Goal: Transaction & Acquisition: Purchase product/service

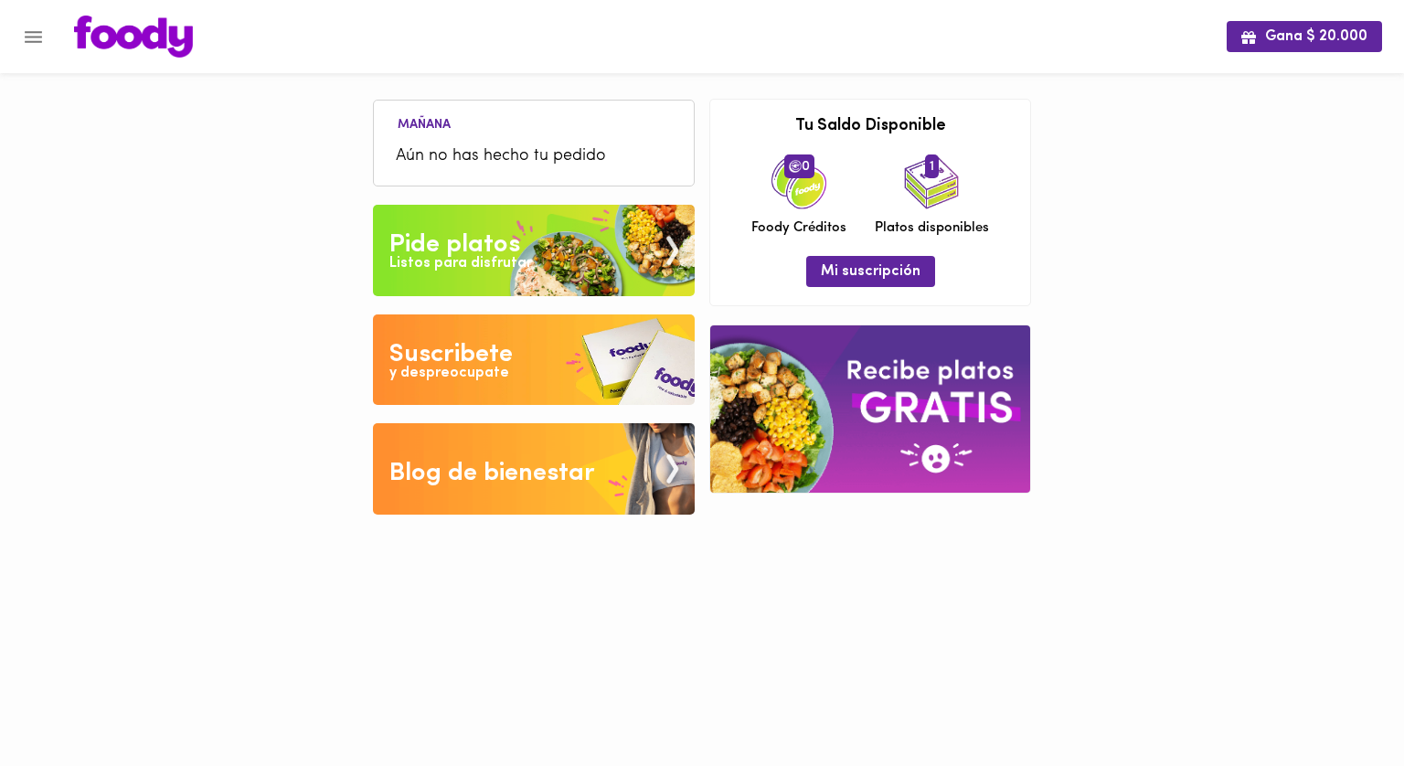
click at [534, 273] on img at bounding box center [534, 250] width 322 height 91
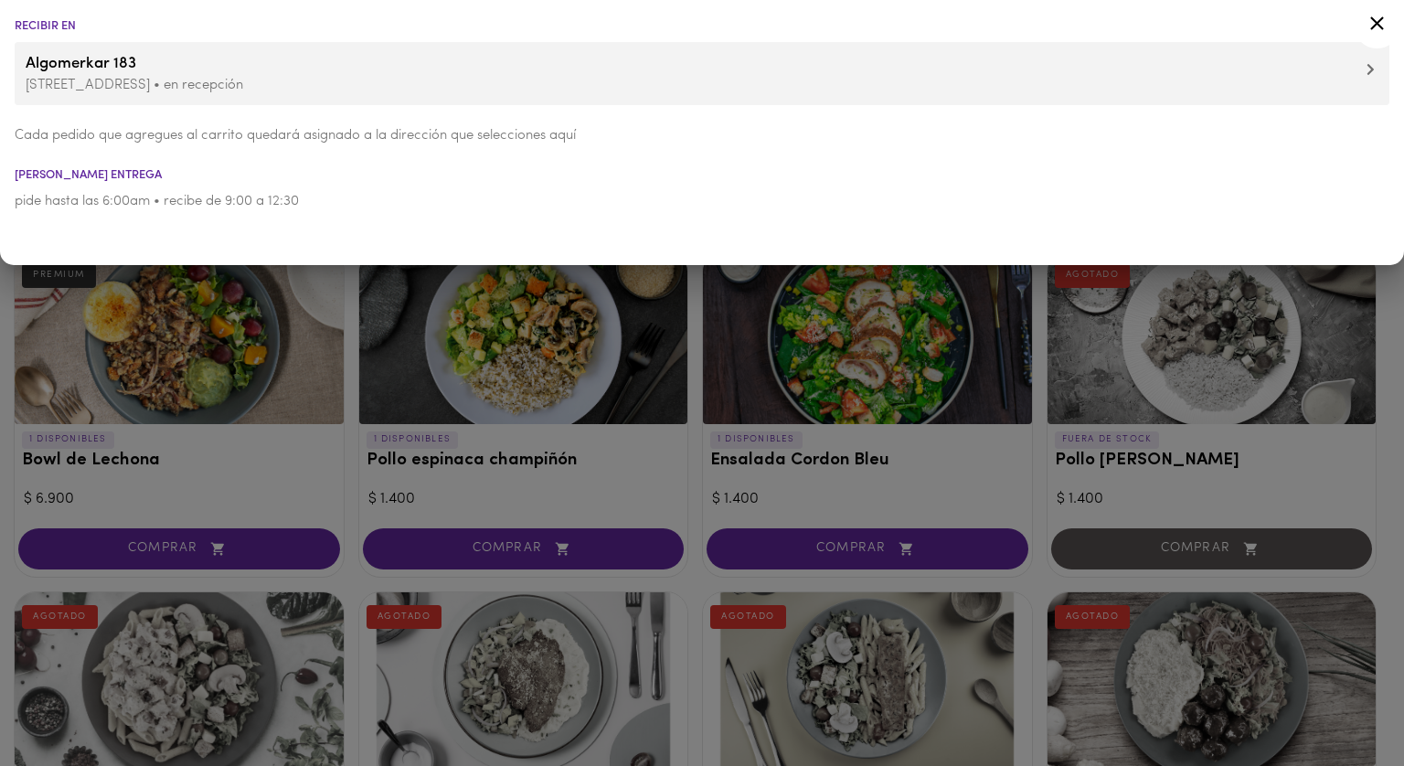
click at [207, 86] on p "[STREET_ADDRESS] • en recepción" at bounding box center [702, 85] width 1353 height 19
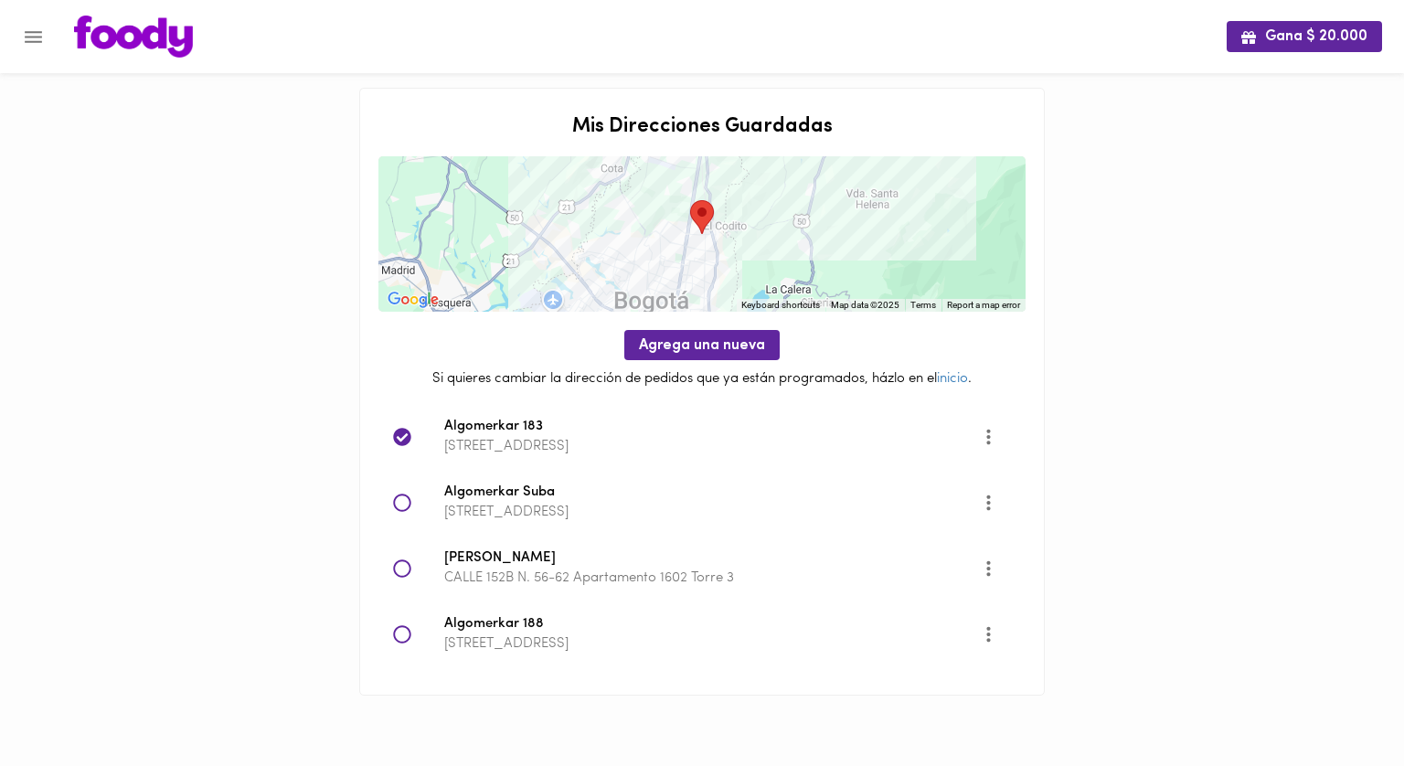
click at [494, 420] on span "Algomerkar 183" at bounding box center [712, 427] width 537 height 21
click at [515, 459] on div "Algomerkar [STREET_ADDRESS]" at bounding box center [701, 437] width 647 height 66
click at [101, 43] on img at bounding box center [133, 37] width 119 height 42
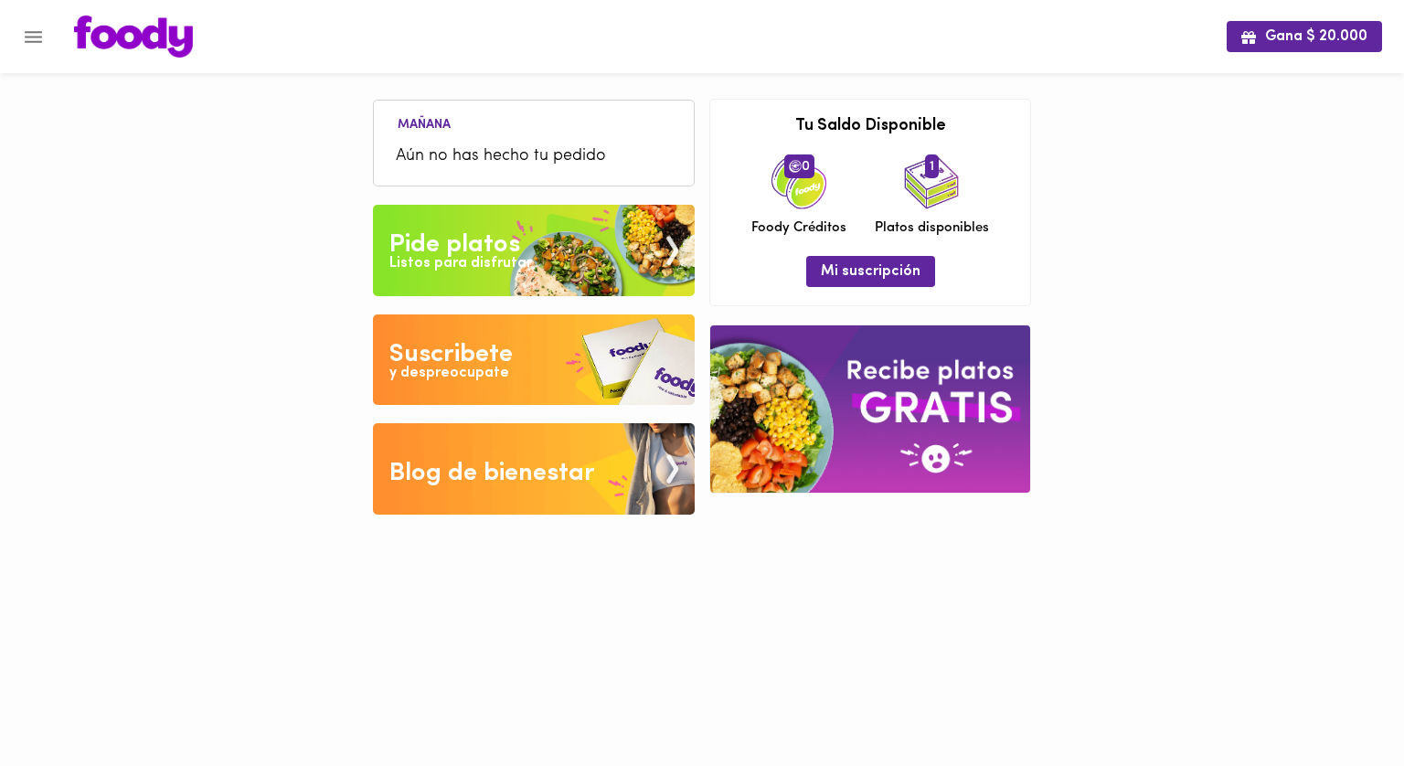
click at [472, 242] on div "Pide platos" at bounding box center [454, 245] width 131 height 37
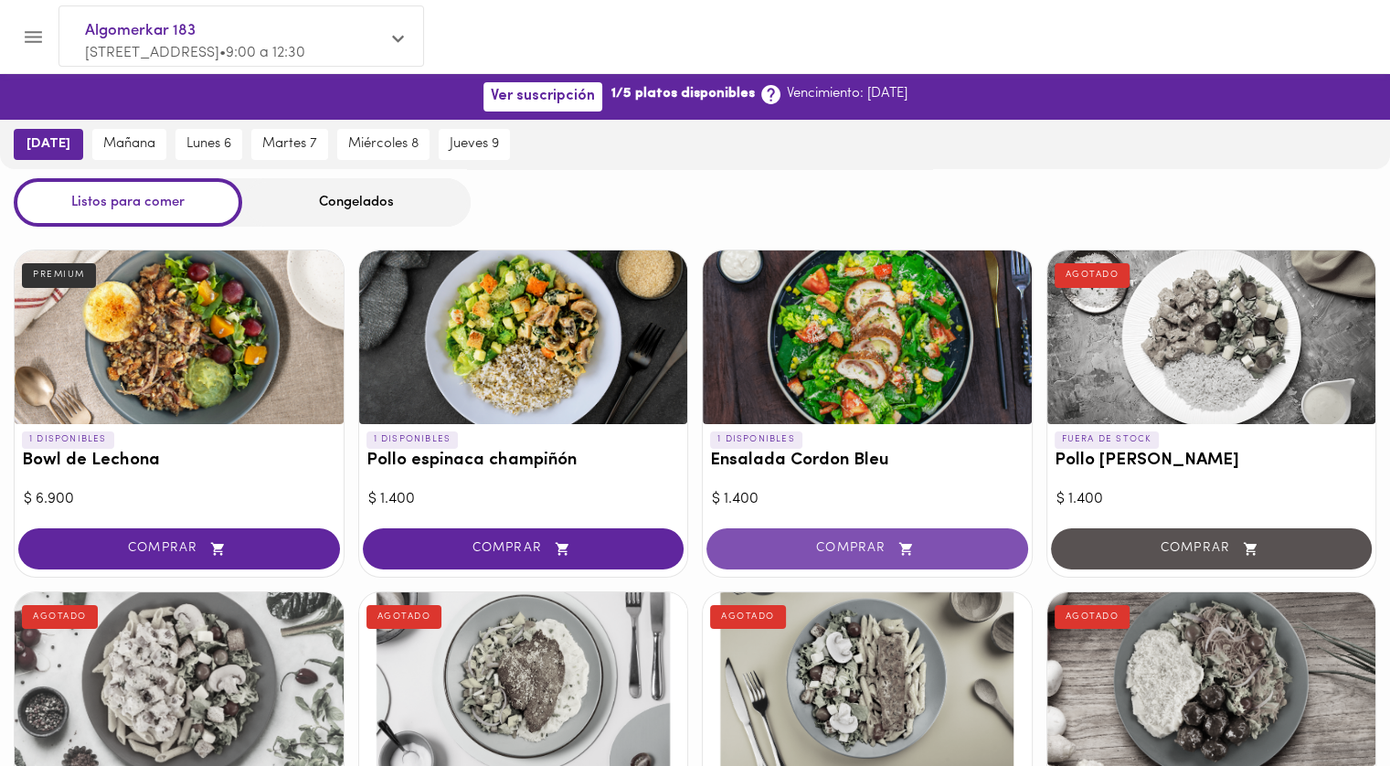
click at [793, 535] on button "COMPRAR" at bounding box center [867, 548] width 322 height 41
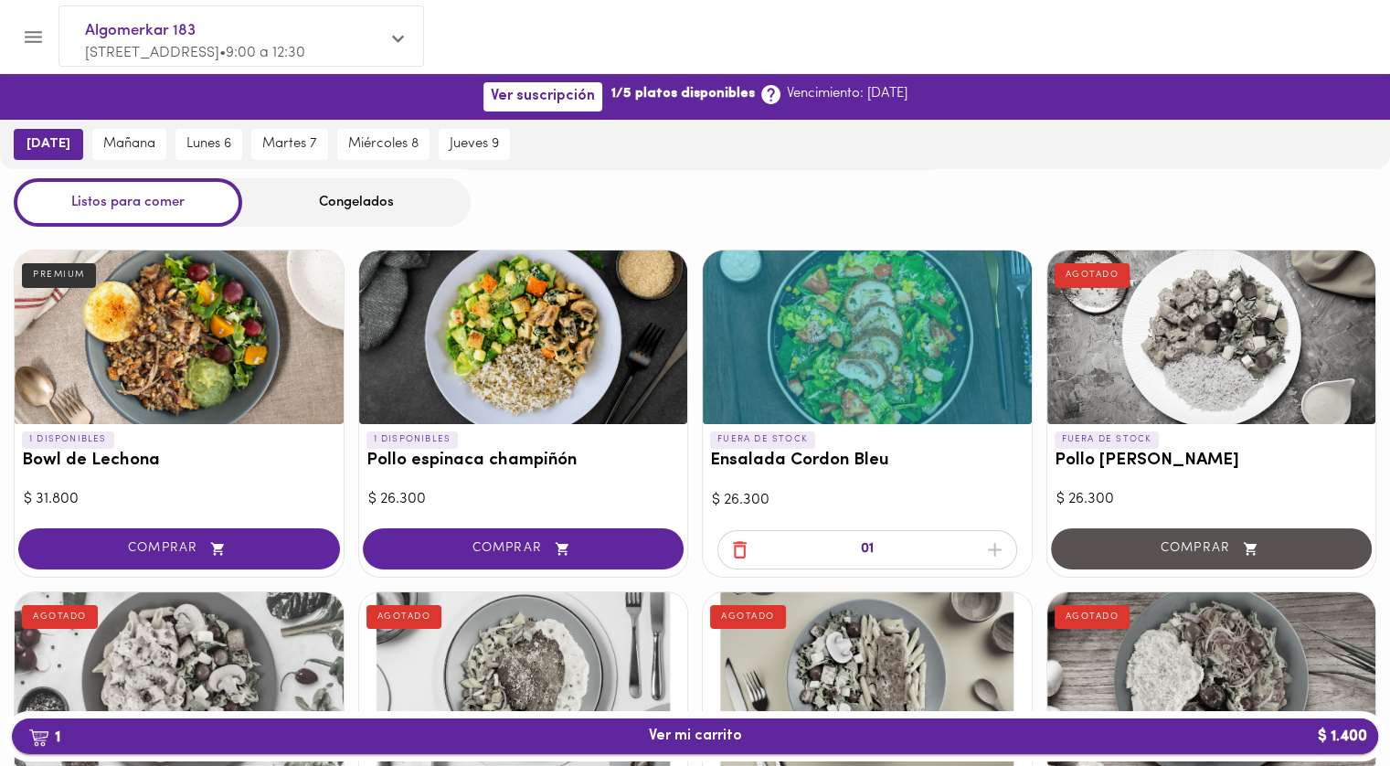
click at [746, 728] on span "1 Ver mi carrito $ 1.400" at bounding box center [695, 736] width 1337 height 17
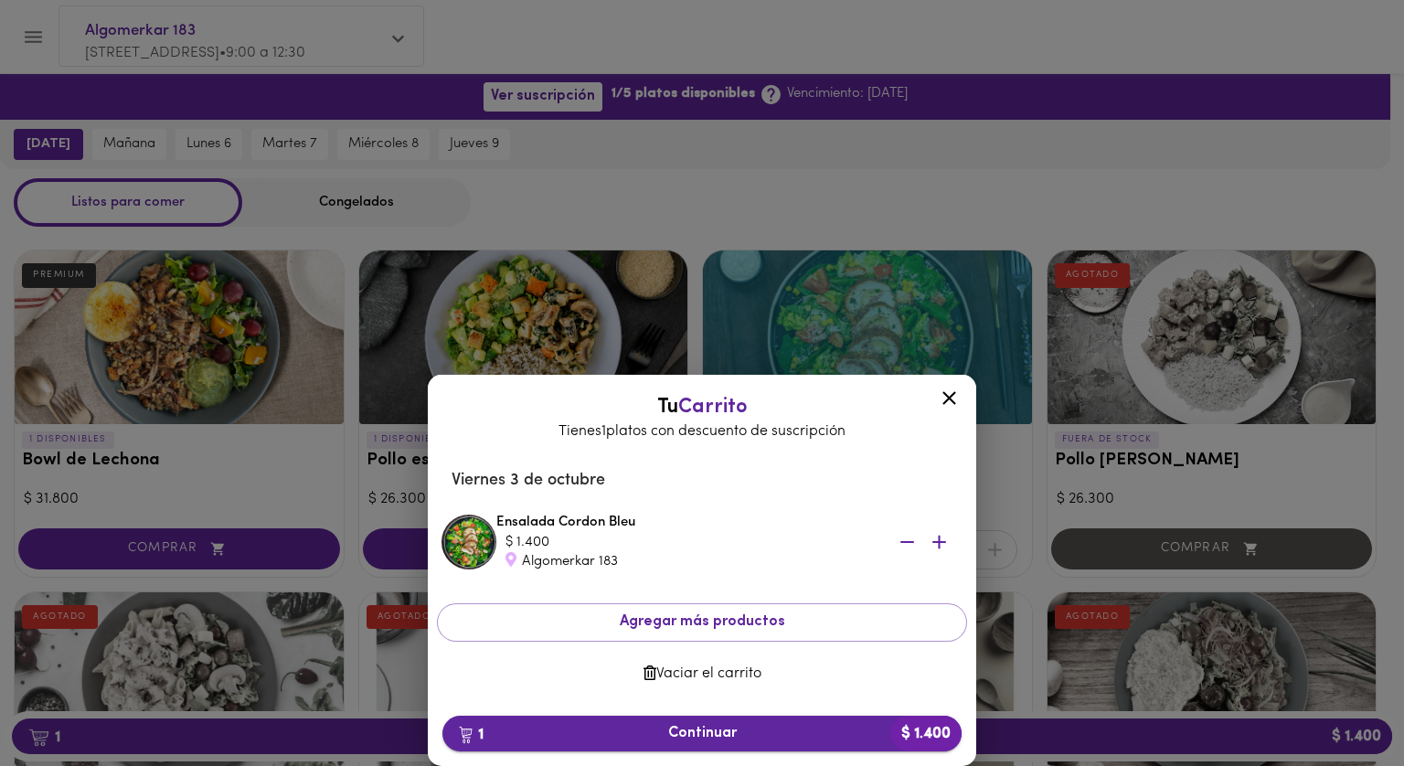
click at [706, 730] on span "1 Continuar $ 1.400" at bounding box center [702, 733] width 490 height 17
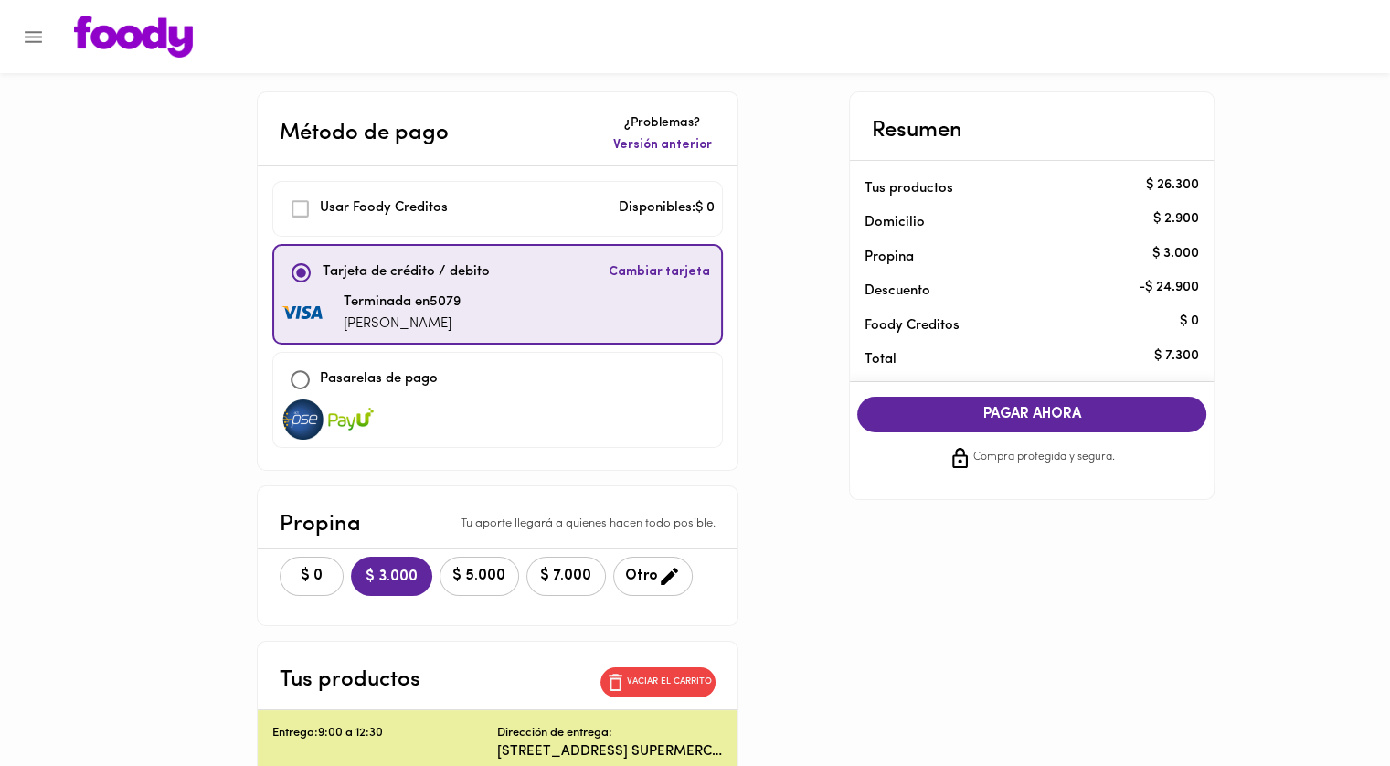
click at [332, 568] on span "$ 0" at bounding box center [312, 576] width 40 height 17
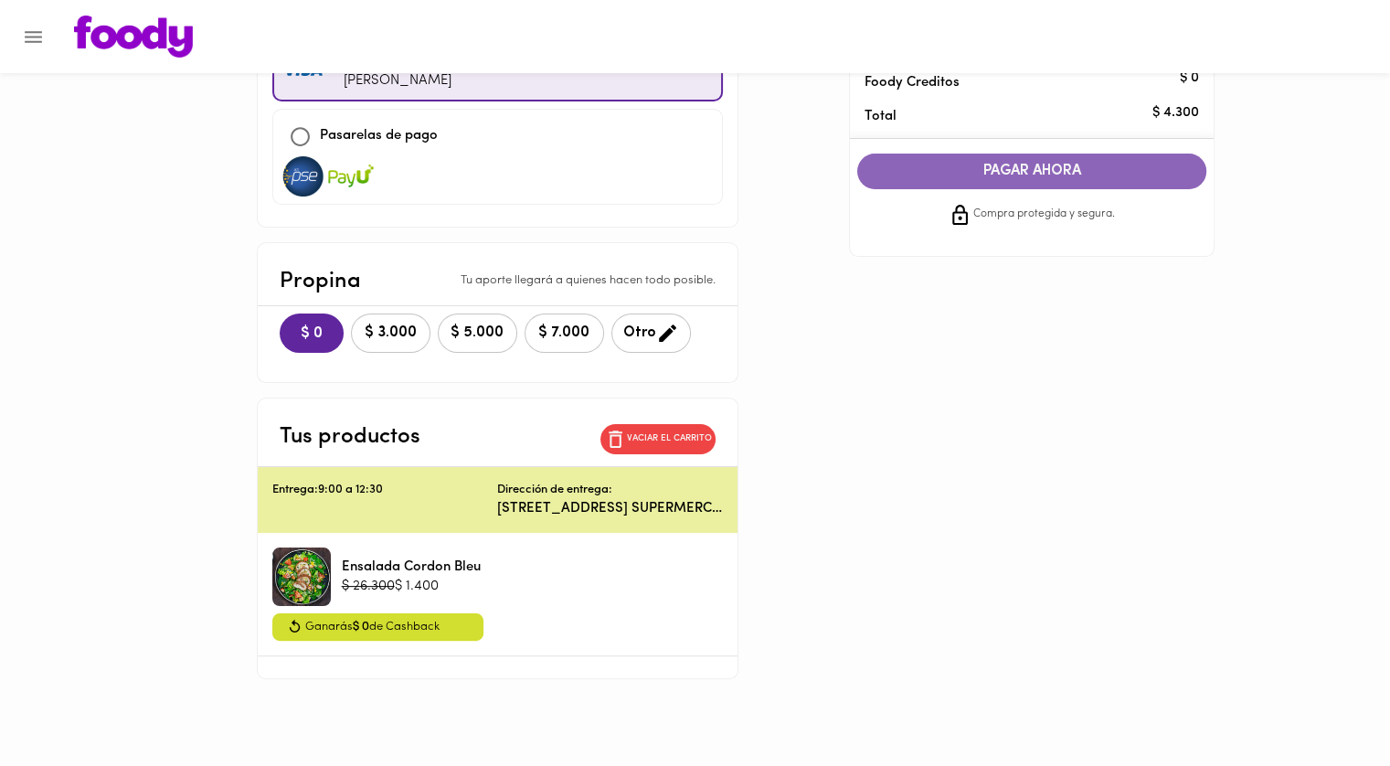
click at [935, 170] on span "PAGAR AHORA" at bounding box center [1032, 171] width 313 height 17
